Goal: Task Accomplishment & Management: Use online tool/utility

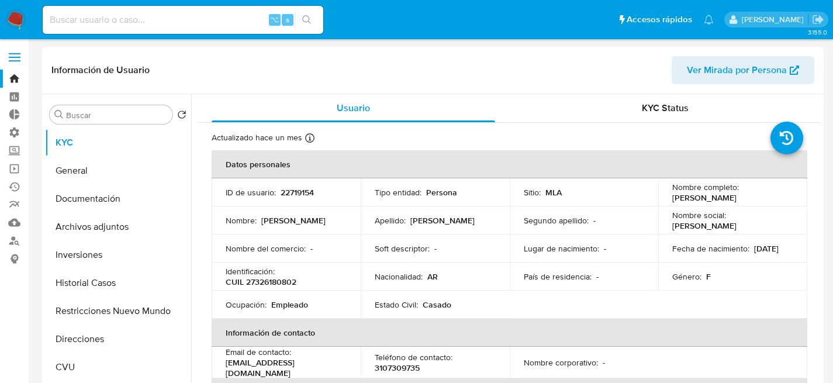
select select "10"
click at [165, 30] on div "⌥ s" at bounding box center [183, 20] width 281 height 28
click at [164, 27] on input at bounding box center [183, 19] width 281 height 15
paste input "PwZt3NDo3wgNgr2b5GWLcTMp"
type input "PwZt3NDo3wgNgr2b5GWLcTMp"
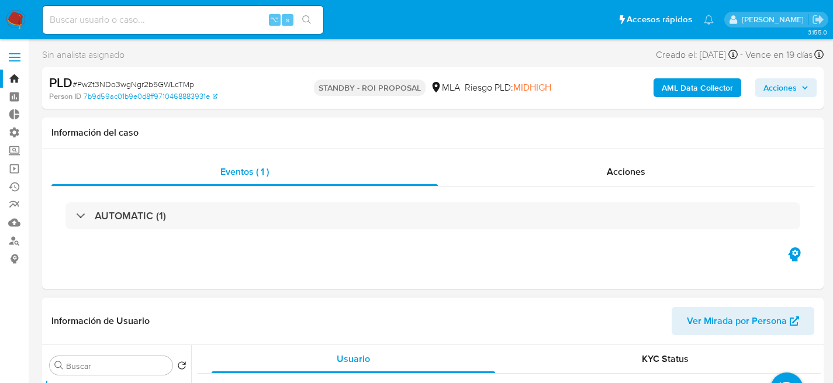
select select "10"
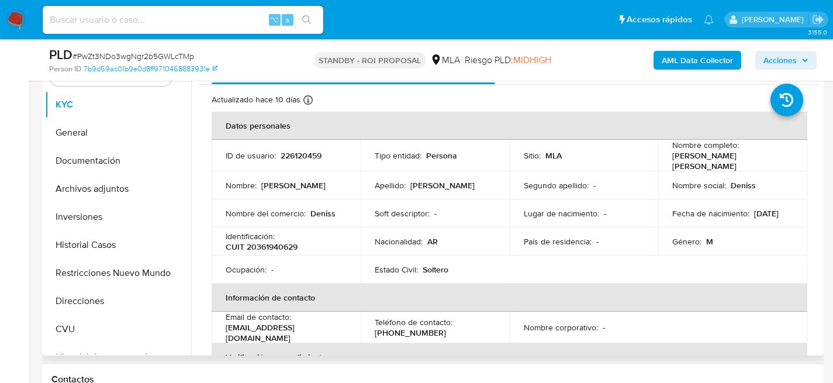
scroll to position [248, 0]
click at [72, 284] on button "Restricciones Nuevo Mundo" at bounding box center [113, 272] width 137 height 28
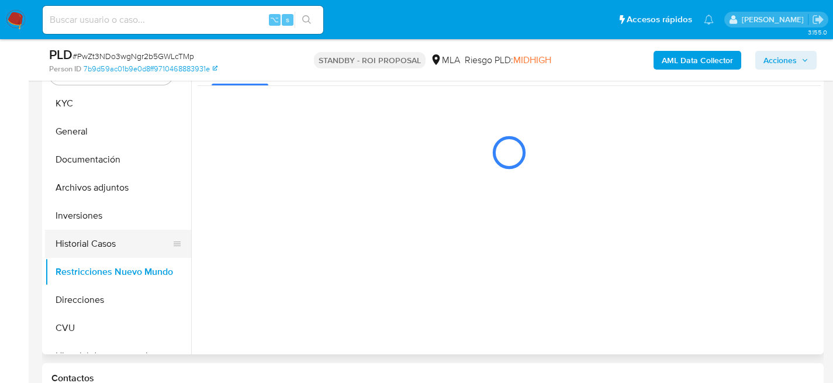
click at [92, 241] on button "Historial Casos" at bounding box center [113, 244] width 137 height 28
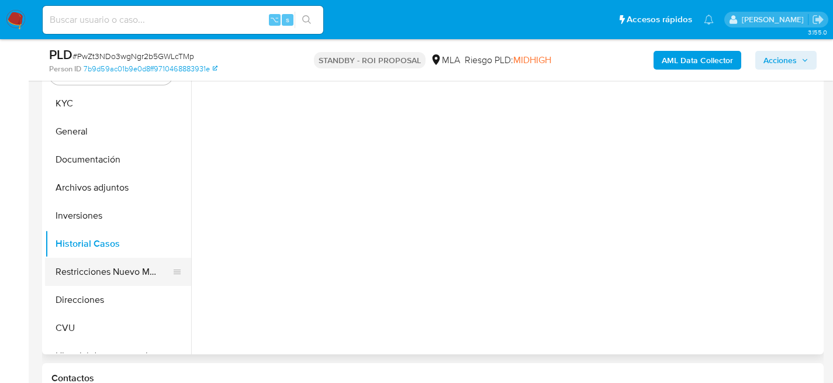
click at [92, 267] on button "Restricciones Nuevo Mundo" at bounding box center [113, 272] width 137 height 28
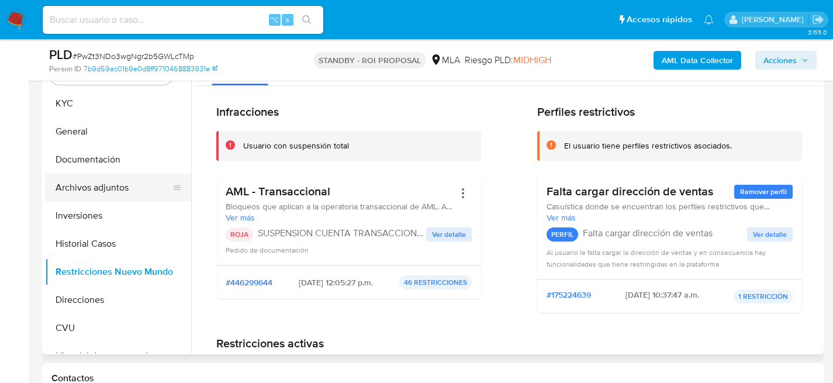
click at [94, 196] on button "Archivos adjuntos" at bounding box center [113, 188] width 137 height 28
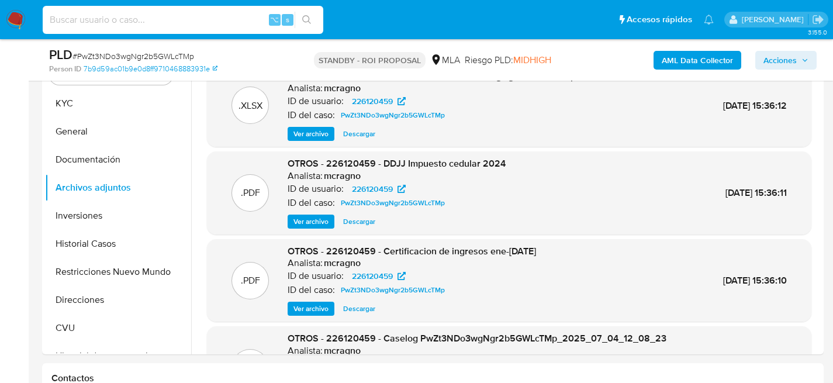
click at [151, 17] on input at bounding box center [183, 19] width 281 height 15
paste input "173782150"
type input "173782150"
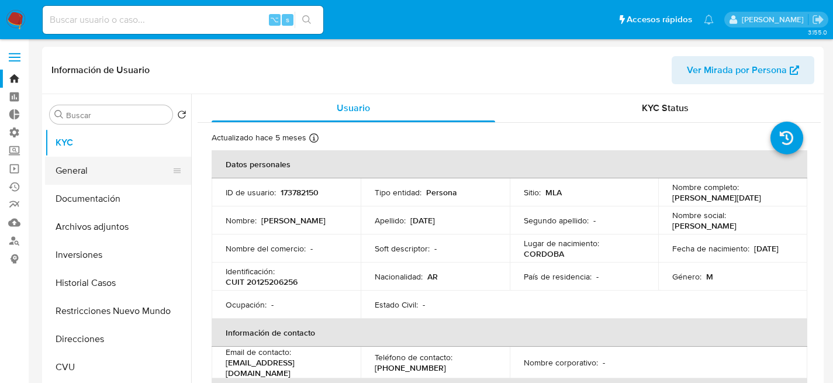
select select "10"
click at [88, 171] on button "General" at bounding box center [113, 171] width 137 height 28
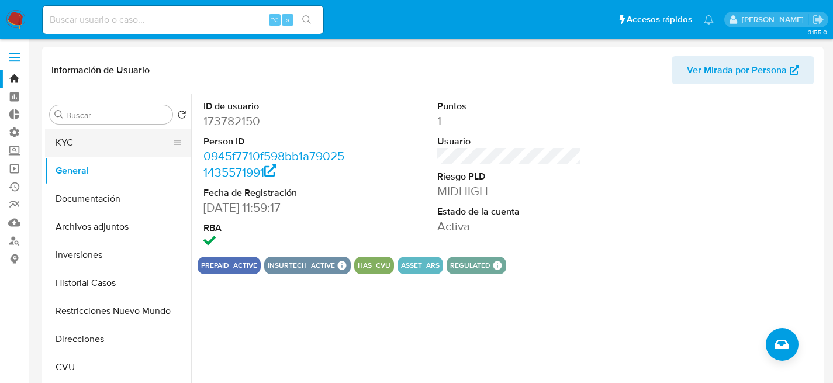
click at [67, 140] on button "KYC" at bounding box center [113, 143] width 137 height 28
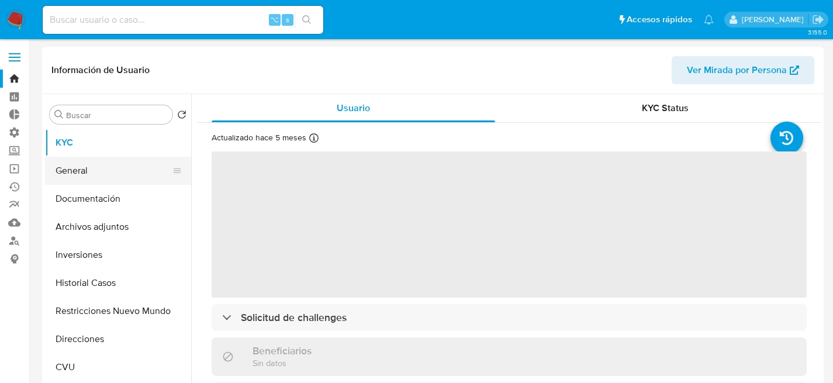
click at [72, 168] on button "General" at bounding box center [113, 171] width 137 height 28
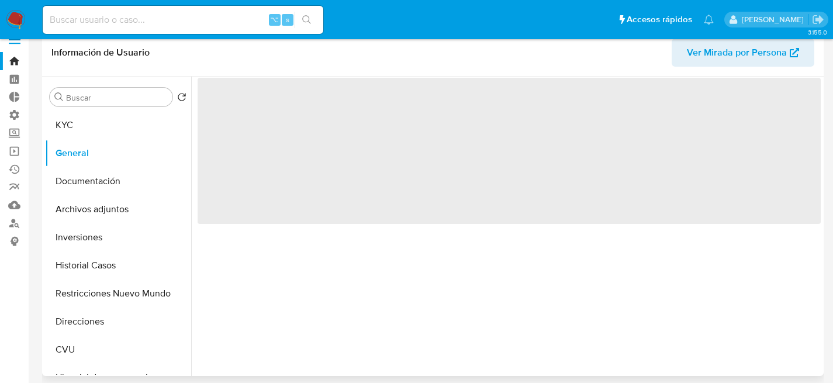
scroll to position [18, 0]
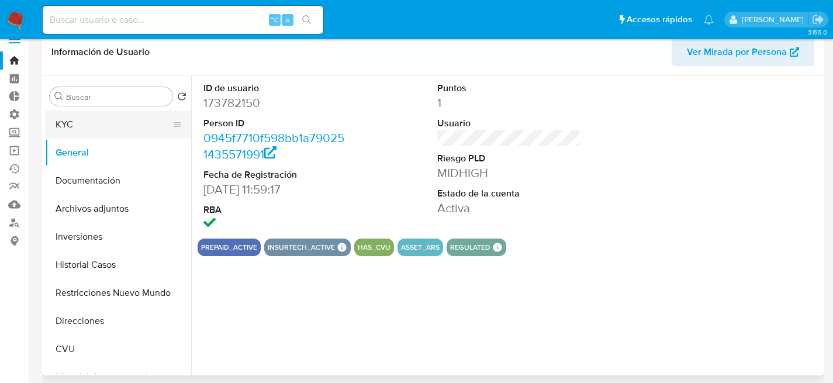
click at [75, 133] on button "KYC" at bounding box center [113, 124] width 137 height 28
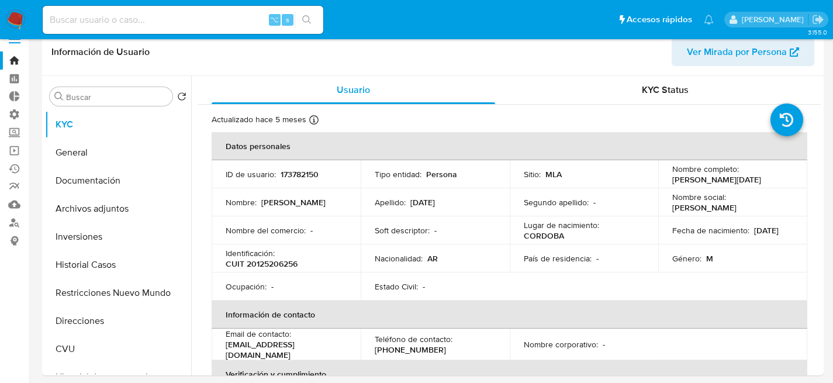
click at [315, 218] on td "Nombre del comercio : -" at bounding box center [286, 230] width 149 height 28
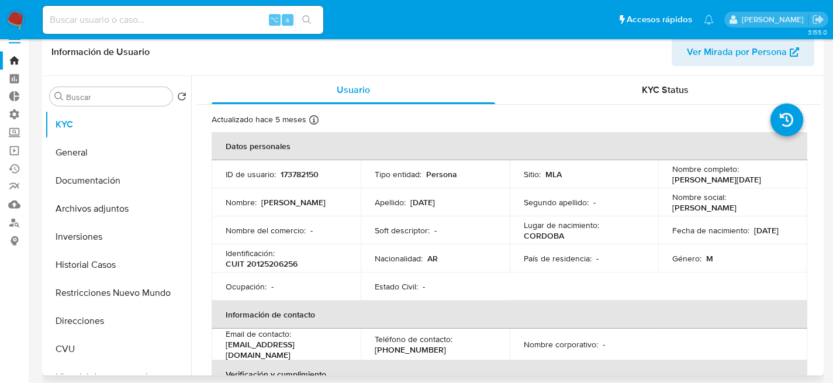
click at [516, 133] on th "Datos personales" at bounding box center [510, 146] width 596 height 28
click at [99, 92] on input "Buscar" at bounding box center [117, 97] width 102 height 11
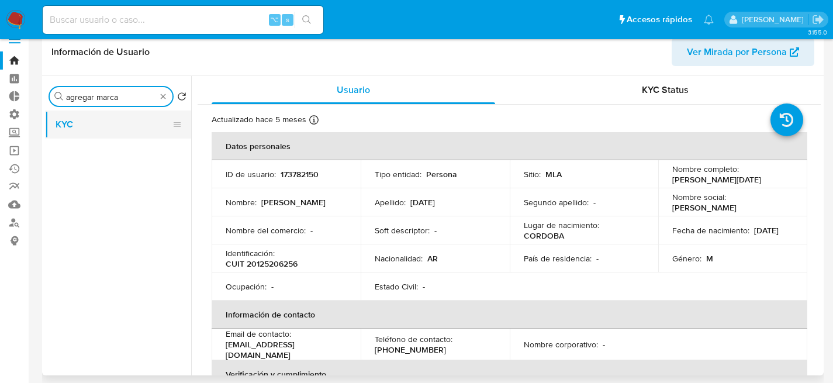
type input "agregar marca"
click at [97, 122] on button "KYC" at bounding box center [113, 124] width 137 height 28
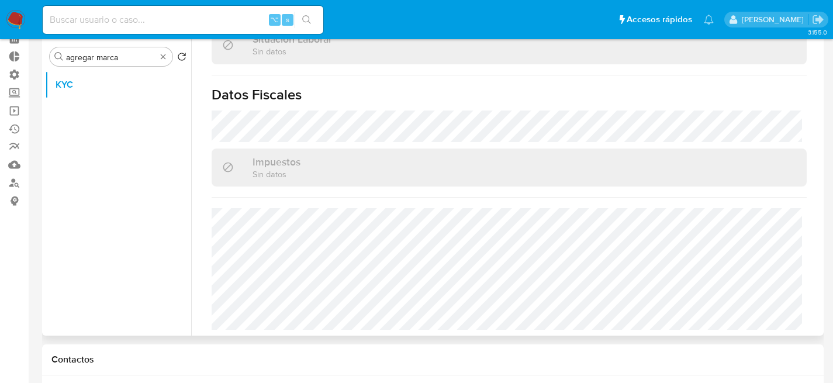
scroll to position [5, 0]
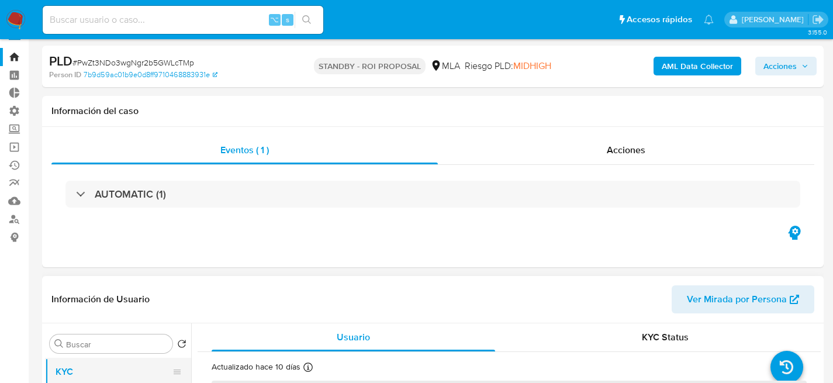
scroll to position [112, 0]
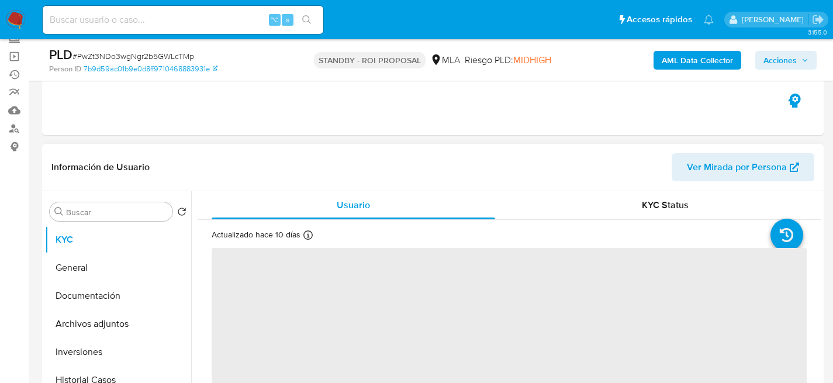
select select "10"
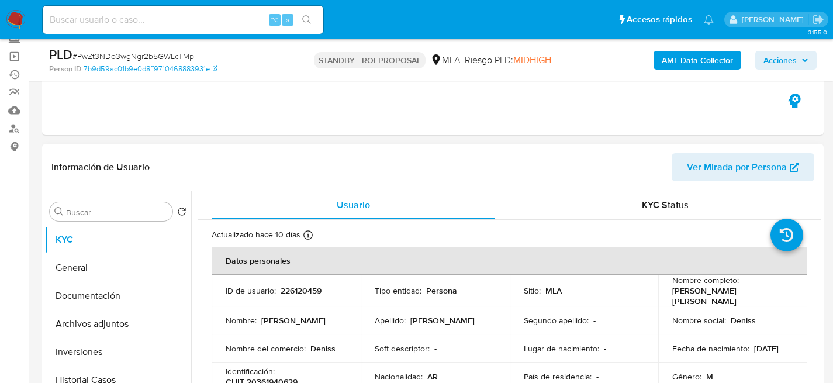
click at [99, 221] on div "Buscar Volver al orden por defecto KYC General Documentación Archivos adjuntos …" at bounding box center [118, 342] width 146 height 298
click at [105, 212] on input "Buscar" at bounding box center [117, 212] width 102 height 11
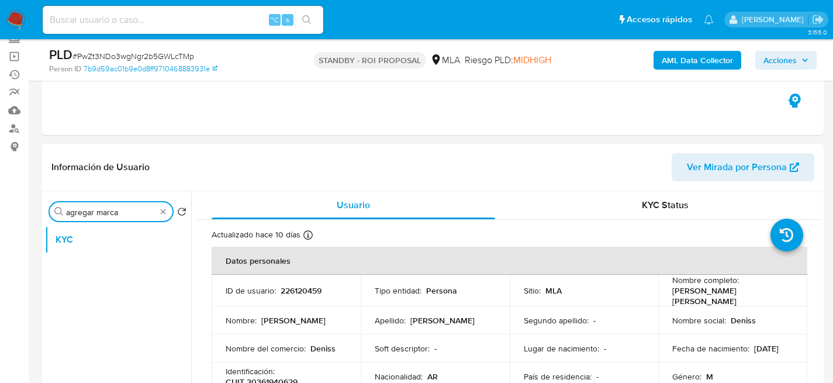
scroll to position [1, 0]
type input "agregar marca"
click at [127, 210] on input "agregar marca" at bounding box center [111, 212] width 90 height 11
click at [130, 236] on button "KYC" at bounding box center [113, 240] width 137 height 28
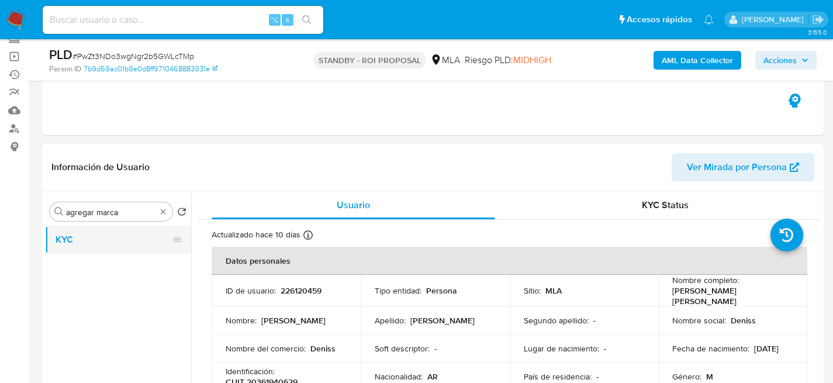
click at [172, 238] on icon at bounding box center [176, 239] width 9 height 9
click at [100, 234] on button "KYC" at bounding box center [113, 240] width 137 height 28
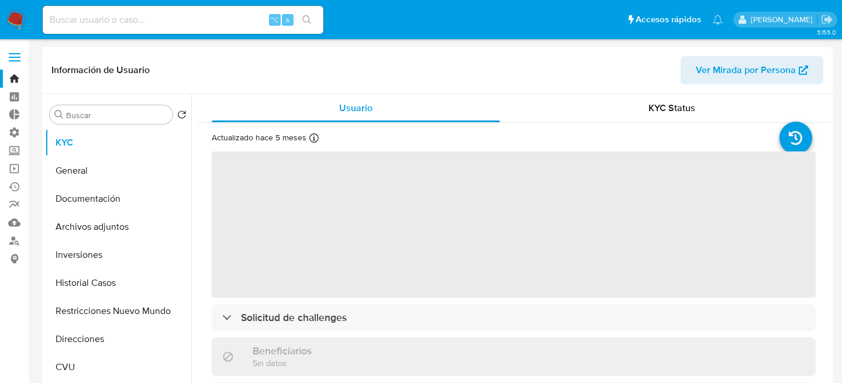
select select "10"
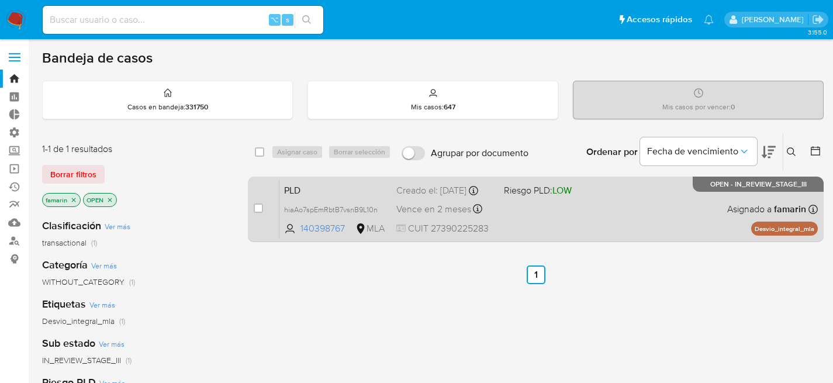
click at [341, 203] on div "PLD hiaAo7spEmRbtB7vsnB9L10n 140398767 MLA Riesgo PLD: LOW Creado el: 12/08/202…" at bounding box center [548, 208] width 538 height 59
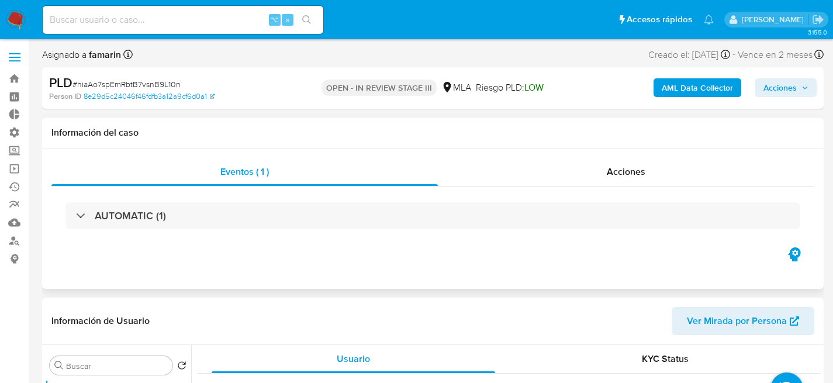
scroll to position [92, 0]
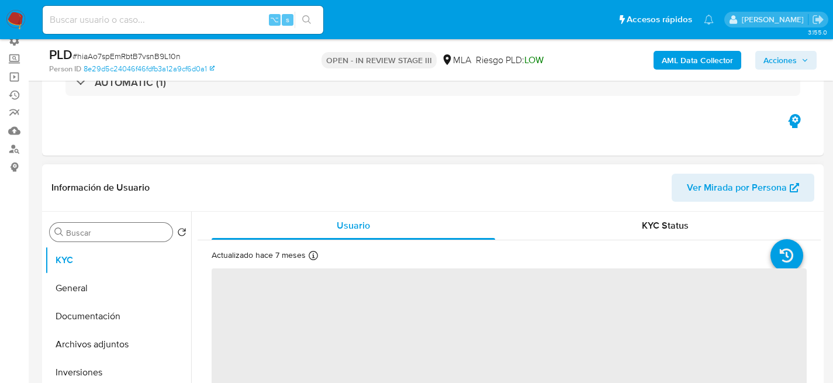
click at [102, 238] on div "Buscar" at bounding box center [111, 232] width 123 height 19
click at [103, 234] on input "Buscar" at bounding box center [117, 232] width 102 height 11
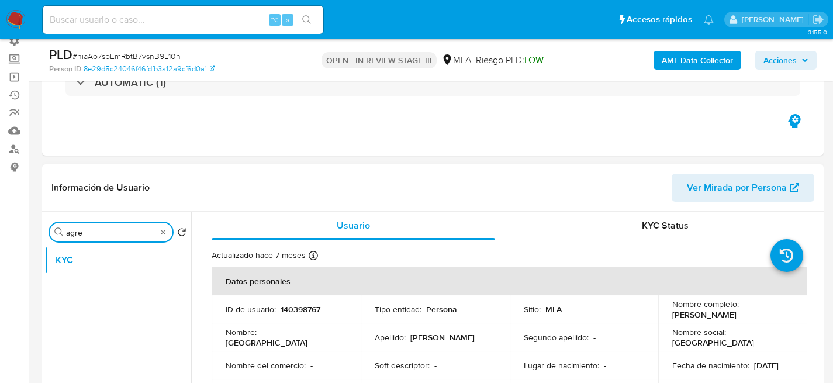
type input "agreg"
select select "10"
type input "agregar marca"
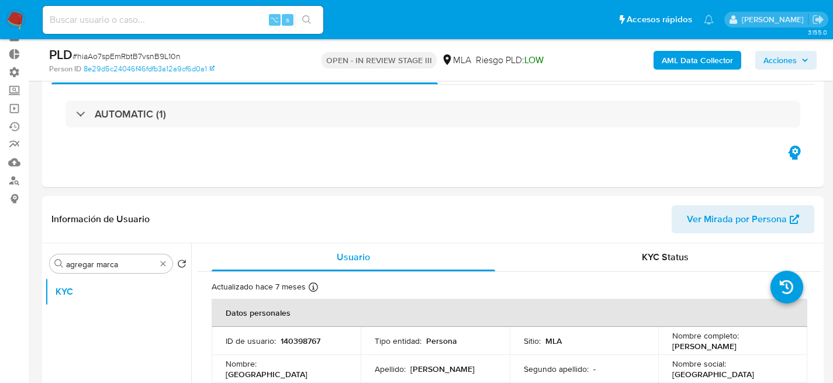
scroll to position [150, 0]
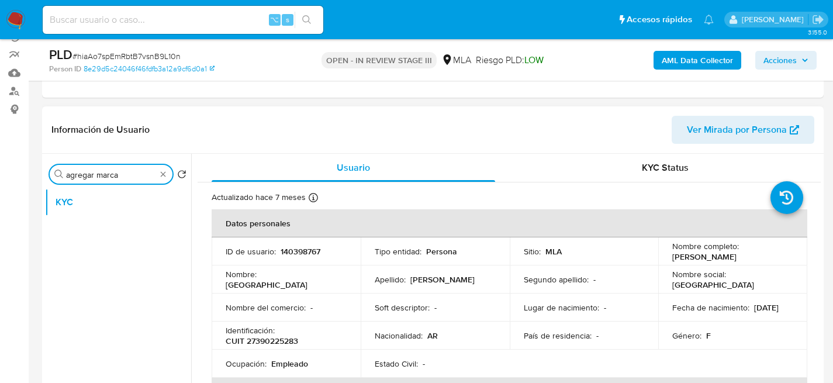
click at [126, 178] on input "agregar marca" at bounding box center [111, 174] width 90 height 11
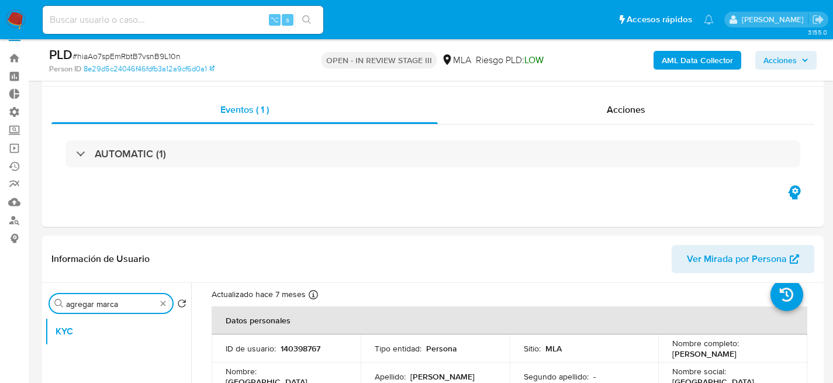
scroll to position [0, 0]
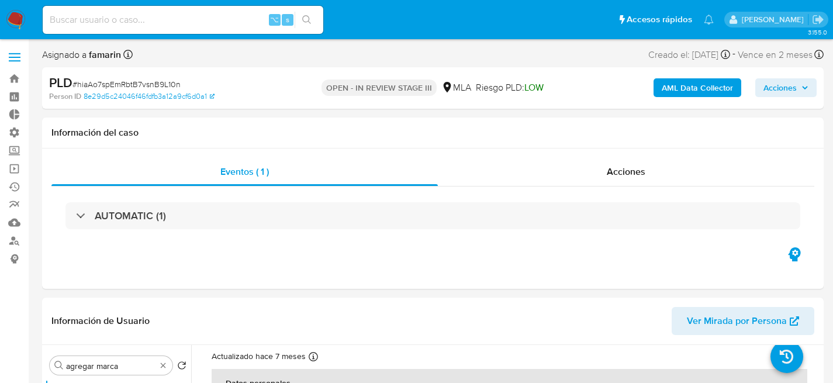
click at [769, 91] on span "Acciones" at bounding box center [779, 87] width 33 height 19
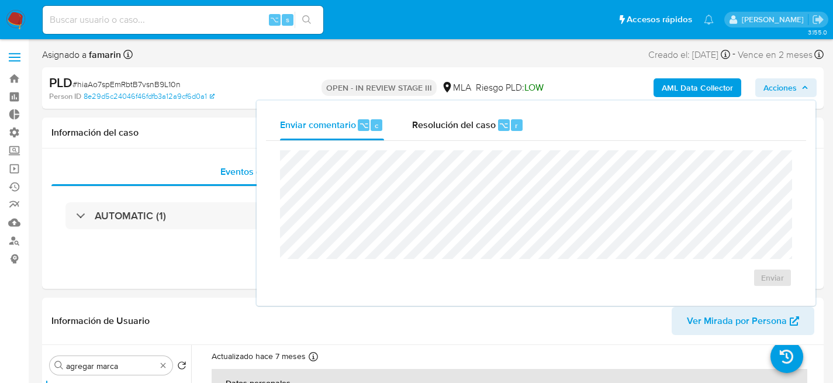
click at [476, 148] on div "Enviar" at bounding box center [536, 218] width 540 height 155
click at [448, 124] on span "Resolución del caso" at bounding box center [454, 124] width 84 height 13
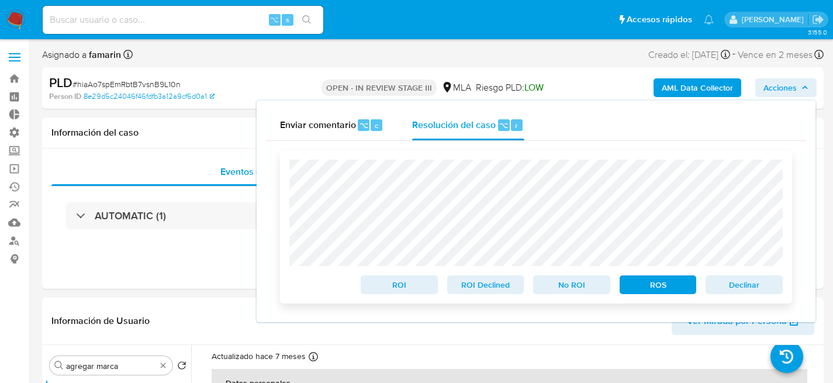
click at [758, 292] on span "Declinar" at bounding box center [744, 284] width 61 height 16
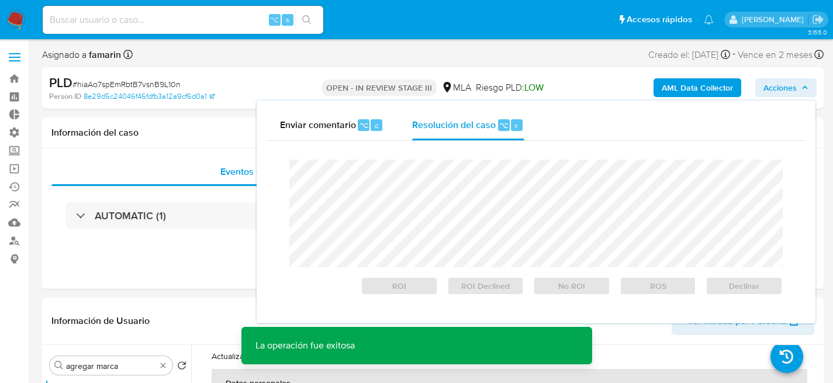
click at [137, 84] on span "# hiaAo7spEmRbtB7vsnB9L10n" at bounding box center [126, 84] width 108 height 12
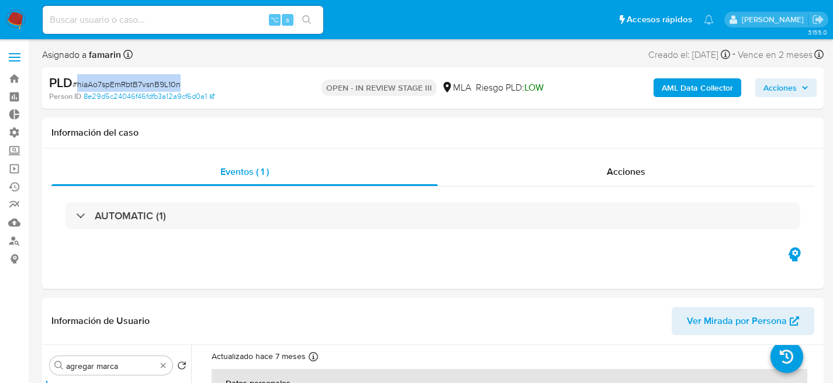
click at [137, 84] on span "# hiaAo7spEmRbtB7vsnB9L10n" at bounding box center [126, 84] width 108 height 12
copy span "hiaAo7spEmRbtB7vsnB9L10n"
click at [27, 22] on nav "Pausado Ver notificaciones ⌥ s Accesos rápidos Presiona las siguientes teclas p…" at bounding box center [416, 19] width 833 height 39
click at [24, 21] on img at bounding box center [16, 20] width 20 height 20
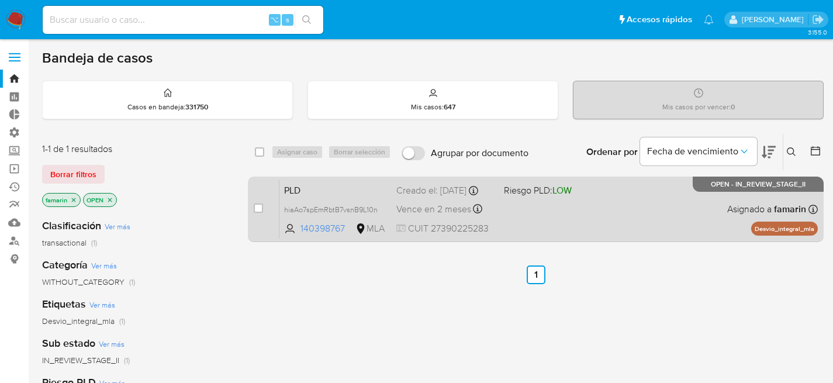
click at [613, 219] on div "PLD hiaAo7spEmRbtB7vsnB9L10n 140398767 MLA Riesgo PLD: LOW Creado el: 12/08/202…" at bounding box center [548, 208] width 538 height 59
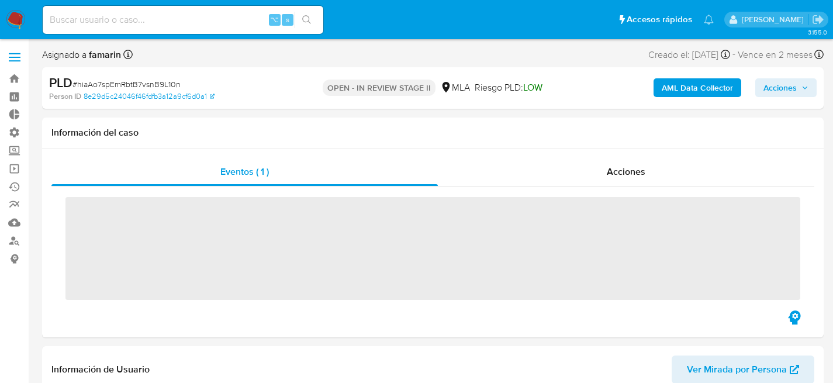
click at [180, 20] on input at bounding box center [183, 19] width 281 height 15
paste input "hiaAo7spEmRbtB7vsnB9L10n"
type input "hiaAo7spEmRbtB7vsnB9L10n"
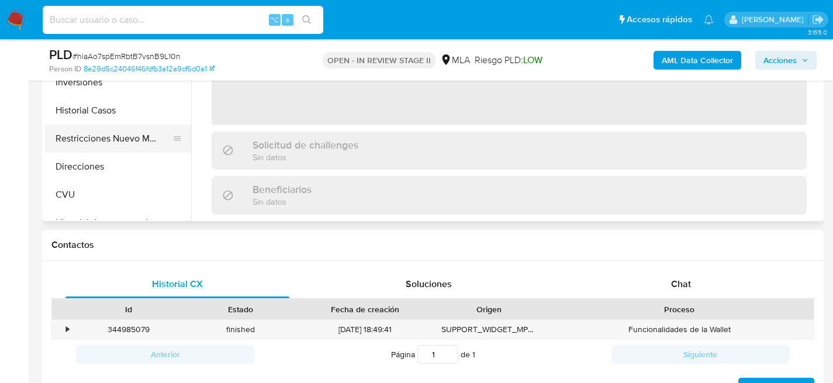
select select "10"
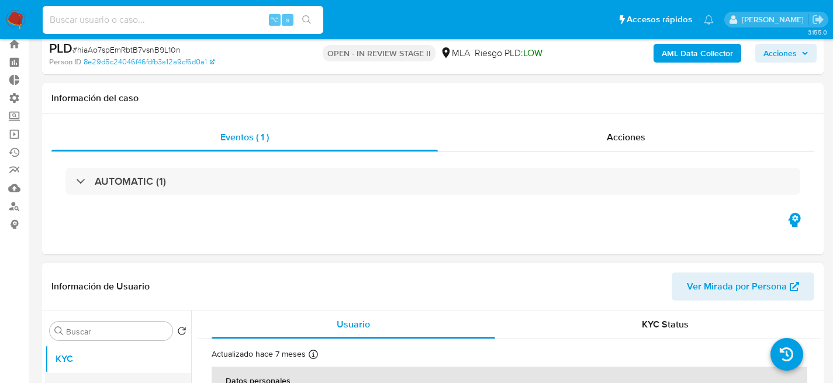
scroll to position [105, 0]
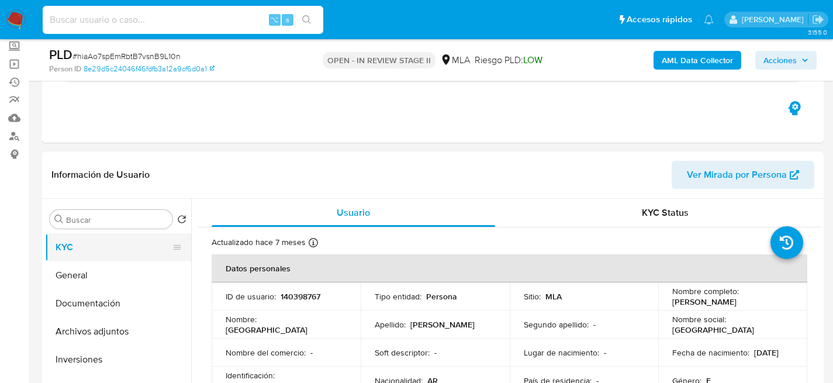
click at [99, 237] on button "KYC" at bounding box center [113, 247] width 137 height 28
click at [106, 228] on div "Buscar Volver al orden por defecto KYC General Documentación Archivos adjuntos …" at bounding box center [118, 349] width 146 height 298
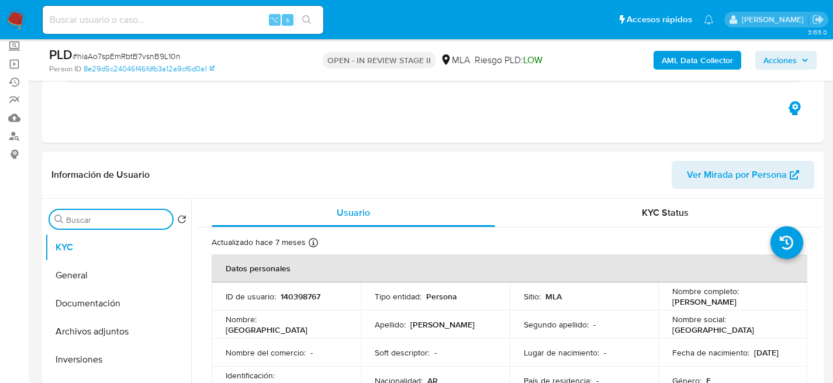
click at [110, 222] on input "Buscar" at bounding box center [117, 220] width 102 height 11
type input "Agregar"
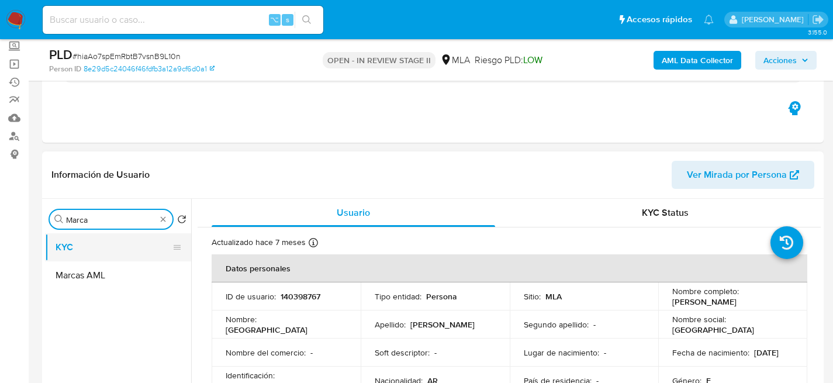
type input "Marca"
click at [106, 257] on button "KYC" at bounding box center [113, 247] width 137 height 28
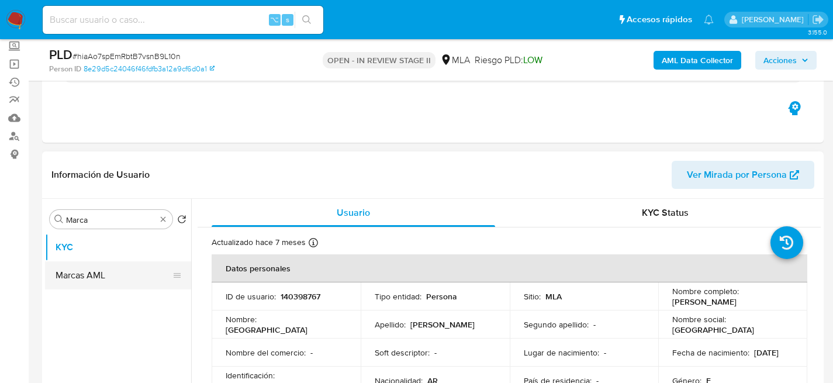
click at [103, 269] on button "Marcas AML" at bounding box center [113, 275] width 137 height 28
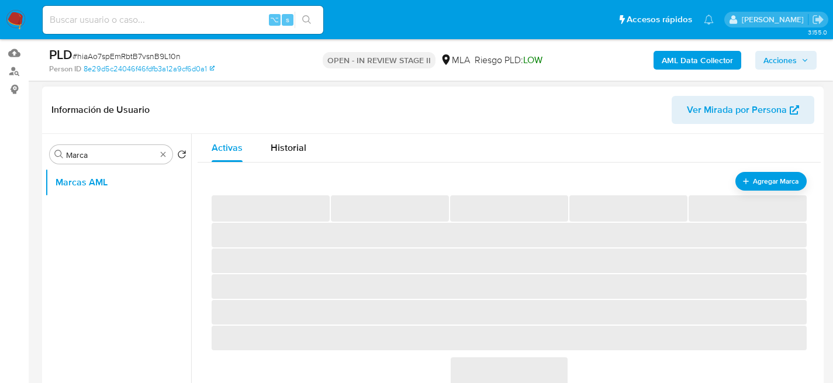
scroll to position [177, 0]
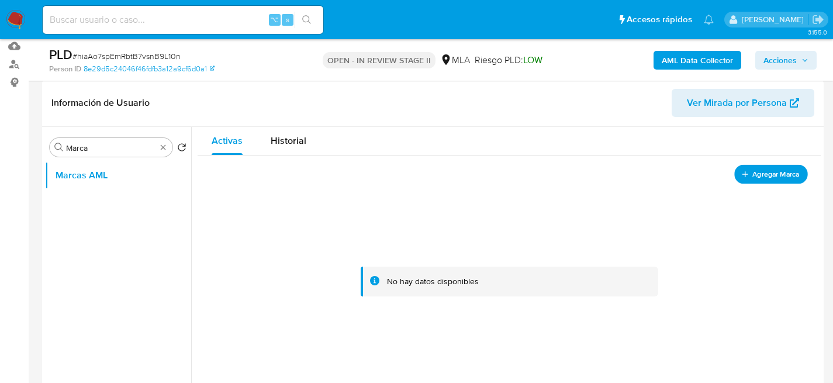
click at [780, 173] on span "Agregar Marca" at bounding box center [775, 174] width 47 height 15
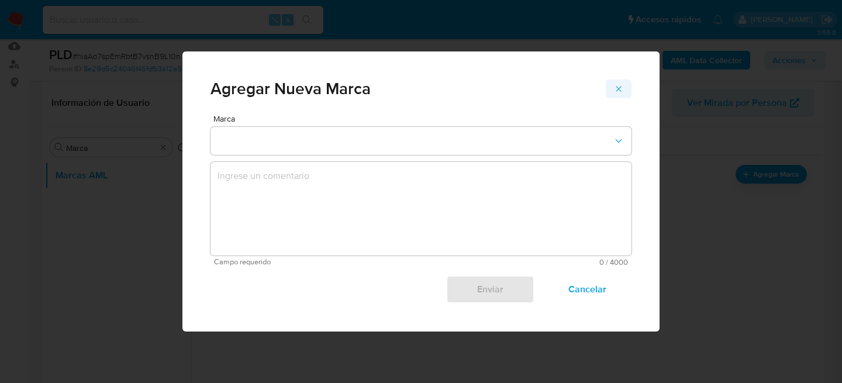
click at [615, 84] on span "marks-modal" at bounding box center [618, 89] width 9 height 16
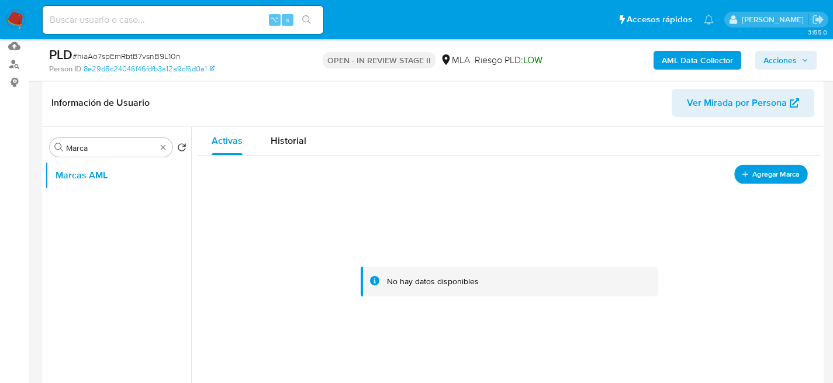
click at [760, 177] on span "Agregar Marca" at bounding box center [775, 174] width 47 height 15
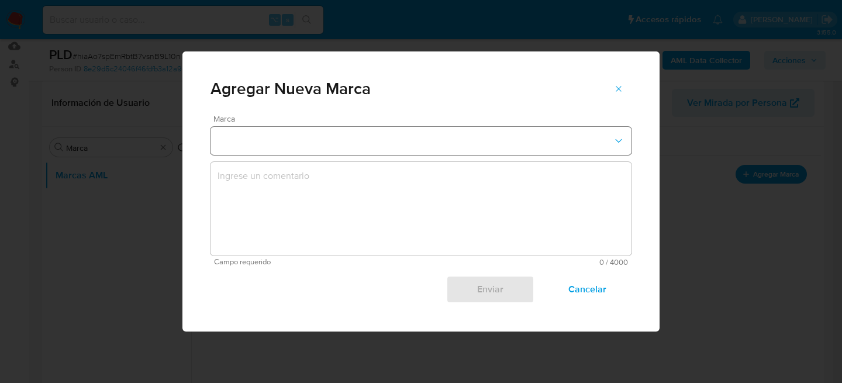
click at [387, 137] on button "marks-modal" at bounding box center [420, 141] width 421 height 28
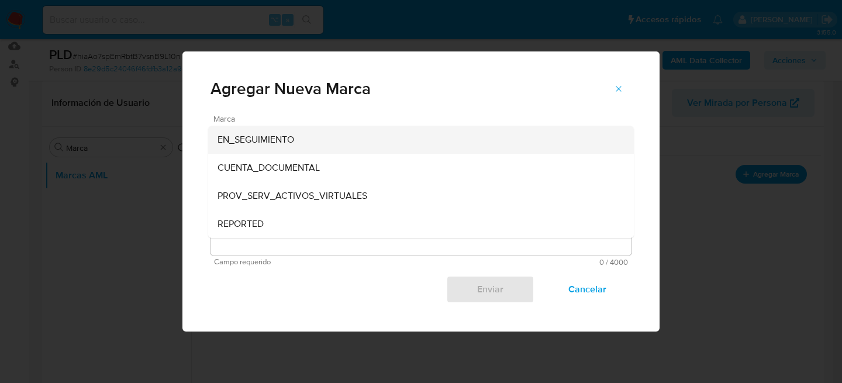
click at [384, 138] on div "EN_SEGUIMIENTO" at bounding box center [417, 140] width 400 height 28
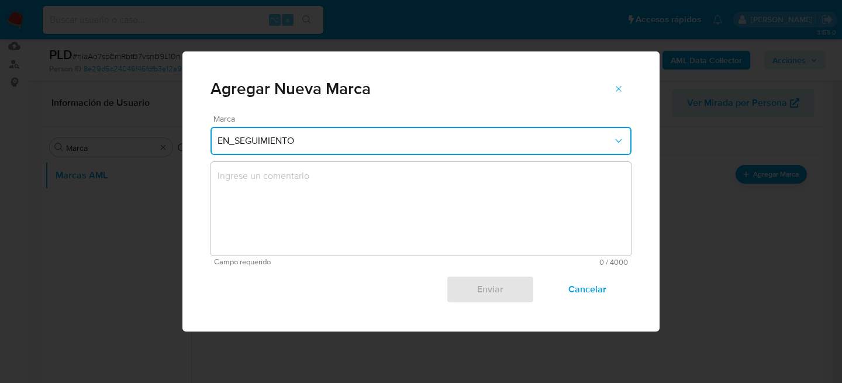
click at [285, 183] on textarea "marks-modal" at bounding box center [420, 209] width 421 height 94
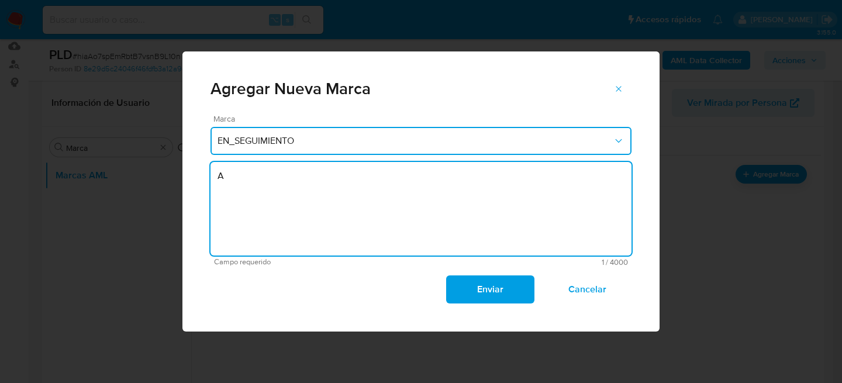
click at [422, 213] on textarea "A" at bounding box center [420, 209] width 421 height 94
type textarea "A"
click at [601, 282] on span "Cancelar" at bounding box center [587, 289] width 57 height 26
